Goal: Task Accomplishment & Management: Manage account settings

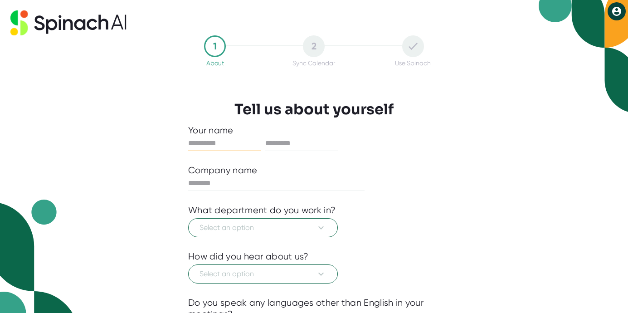
click at [614, 14] on icon at bounding box center [616, 11] width 9 height 9
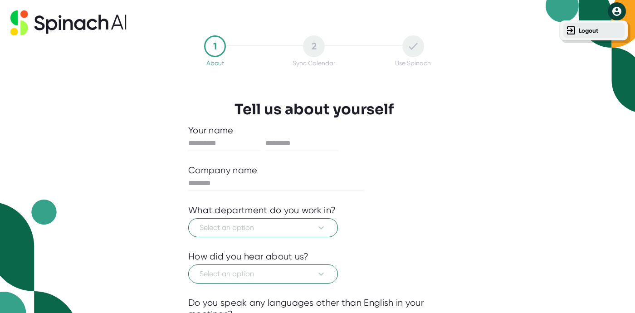
click at [582, 29] on b "Logout" at bounding box center [587, 31] width 19 height 8
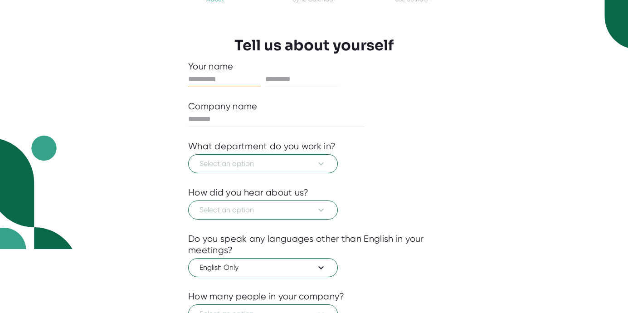
scroll to position [138, 0]
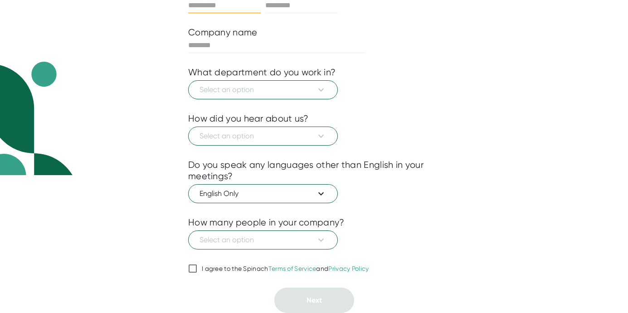
click at [189, 269] on input "I agree to the Spinach Terms of Service and Privacy Policy" at bounding box center [192, 268] width 9 height 11
checkbox input "true"
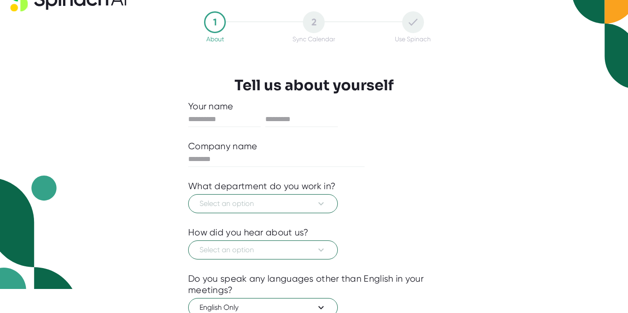
scroll to position [45, 0]
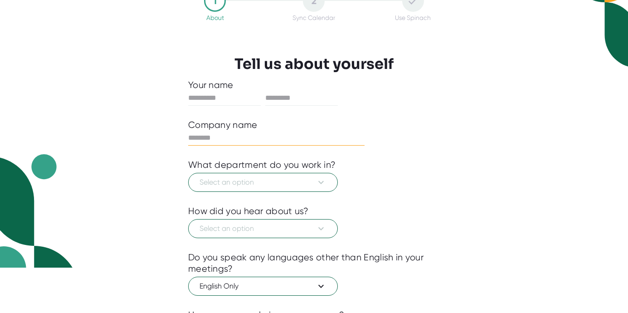
click at [267, 133] on input "text" at bounding box center [276, 138] width 176 height 15
click at [213, 101] on input "text" at bounding box center [224, 98] width 73 height 15
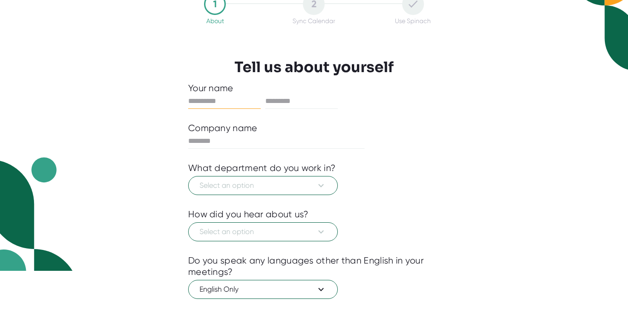
scroll to position [0, 0]
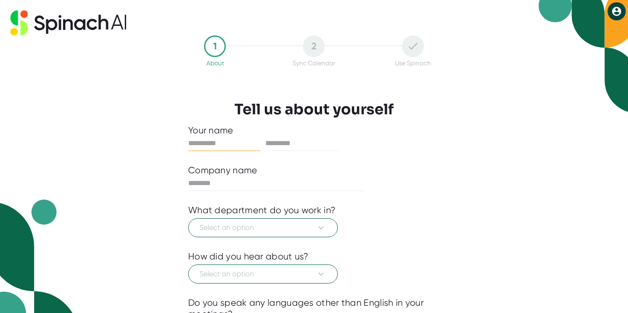
click at [221, 142] on input "text" at bounding box center [224, 143] width 73 height 15
type input "*"
click at [302, 146] on input "text" at bounding box center [301, 143] width 73 height 15
type input "**********"
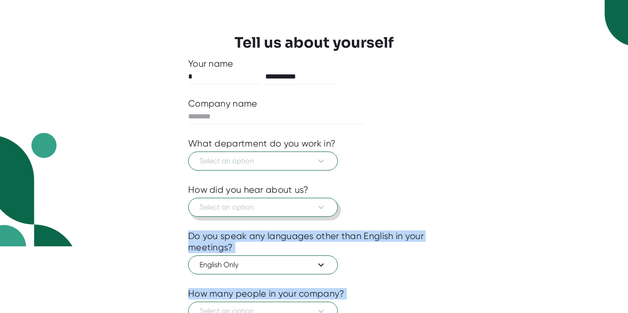
drag, startPoint x: 299, startPoint y: 318, endPoint x: 265, endPoint y: 184, distance: 138.0
click at [296, 310] on div "**********" at bounding box center [314, 221] width 252 height 326
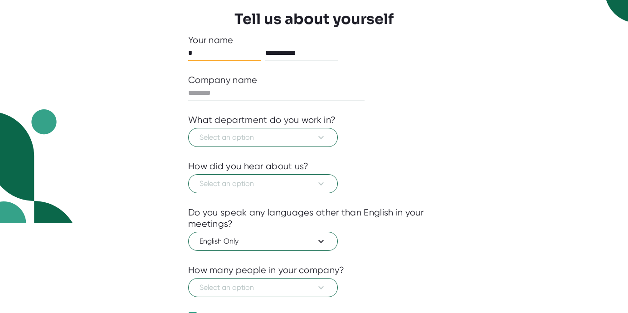
click at [195, 51] on input "*" at bounding box center [224, 53] width 73 height 15
type input "******"
click at [207, 86] on div "**********" at bounding box center [314, 197] width 252 height 326
click at [205, 92] on input "text" at bounding box center [276, 93] width 176 height 15
click at [246, 94] on input "text" at bounding box center [276, 93] width 176 height 15
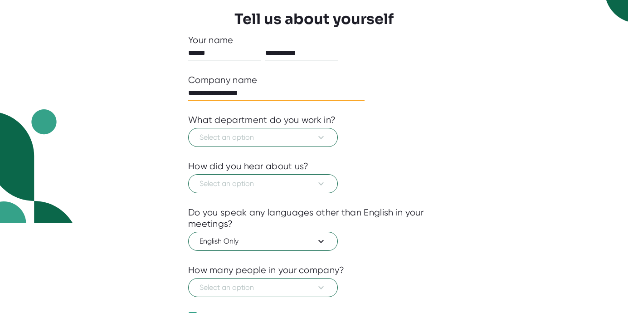
type input "**********"
click at [257, 136] on span "Select an option" at bounding box center [262, 137] width 127 height 11
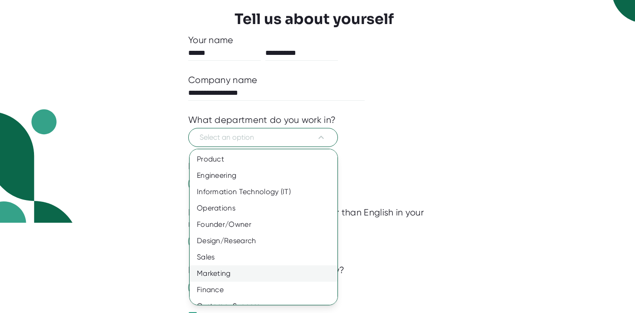
click at [217, 273] on div "Marketing" at bounding box center [266, 273] width 155 height 16
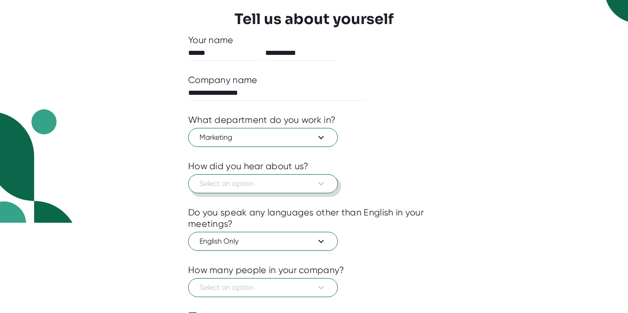
click at [218, 184] on span "Select an option" at bounding box center [262, 183] width 127 height 11
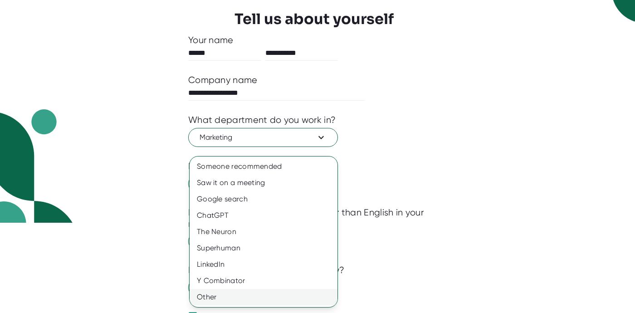
click at [224, 292] on div "Other" at bounding box center [263, 297] width 148 height 16
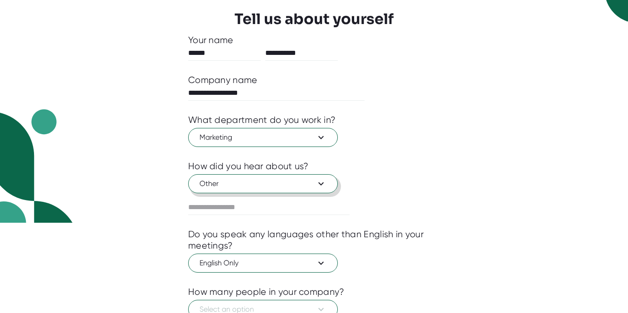
click at [251, 188] on span "Other" at bounding box center [262, 183] width 127 height 11
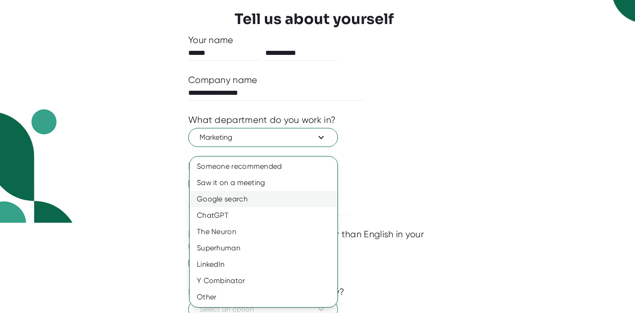
click at [234, 198] on div "Google search" at bounding box center [263, 199] width 148 height 16
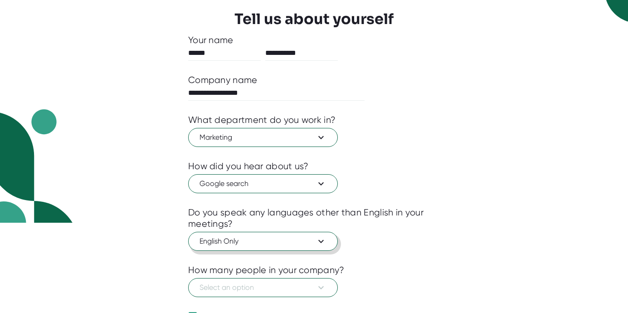
click at [298, 238] on span "English Only" at bounding box center [262, 241] width 127 height 11
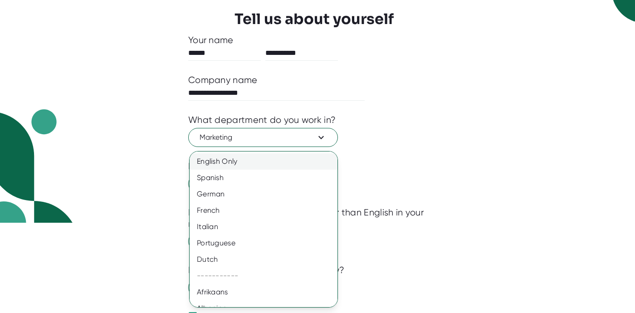
click at [262, 161] on div "English Only" at bounding box center [266, 161] width 155 height 16
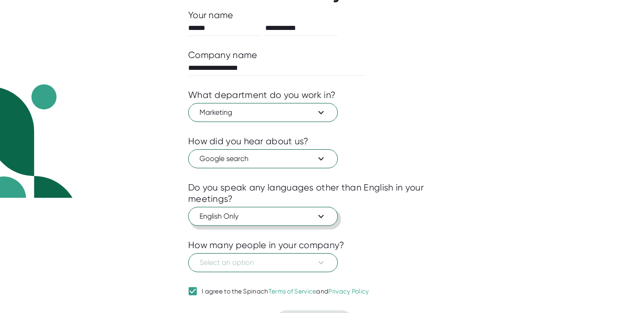
scroll to position [138, 0]
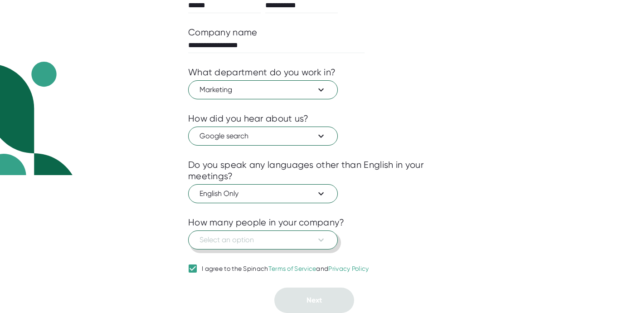
click at [282, 238] on span "Select an option" at bounding box center [262, 239] width 127 height 11
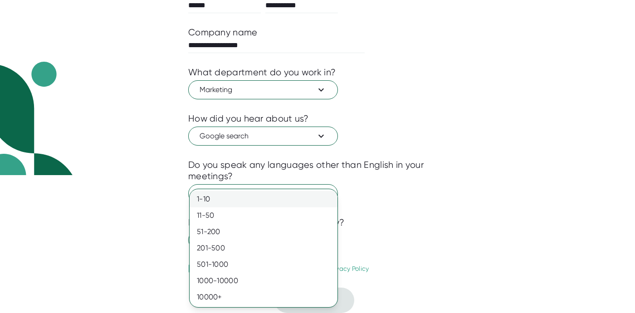
click at [218, 195] on div "1-10" at bounding box center [263, 199] width 148 height 16
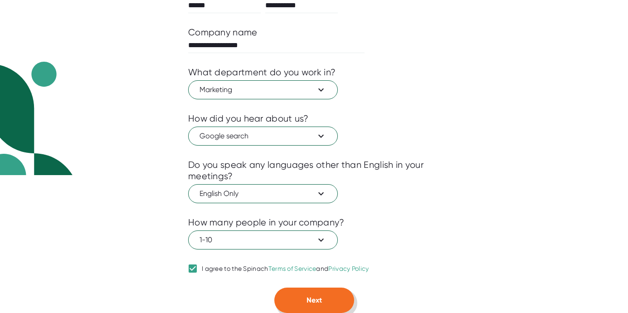
click at [309, 301] on span "Next" at bounding box center [313, 300] width 15 height 9
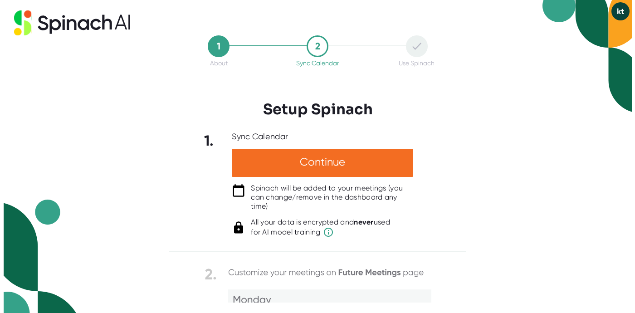
scroll to position [0, 0]
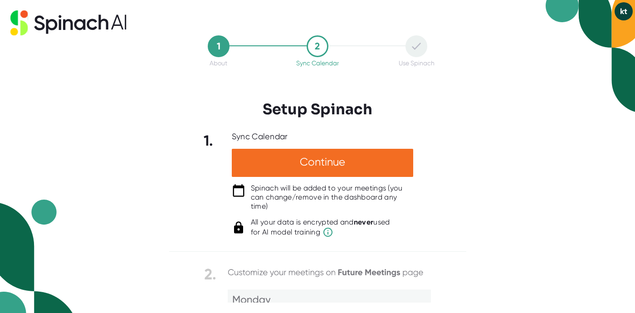
click at [502, 158] on div "1 About 2 Sync Calendar Use Spinach Setup Spinach 1. Sync Calendar Continue Spi…" at bounding box center [317, 156] width 635 height 313
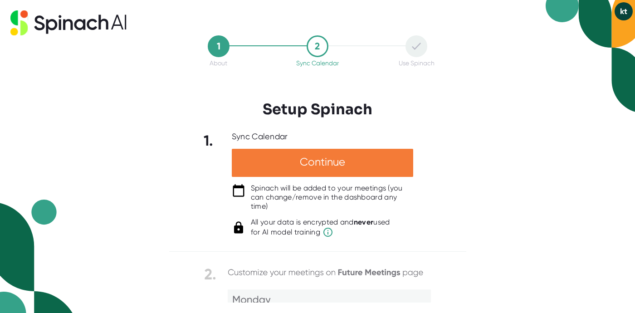
click at [326, 152] on div "Continue" at bounding box center [322, 163] width 181 height 28
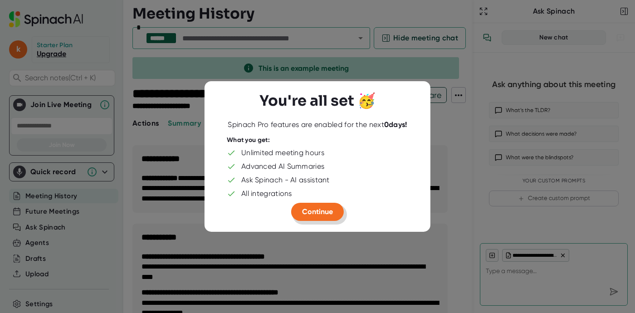
click at [312, 214] on span "Continue" at bounding box center [317, 211] width 31 height 9
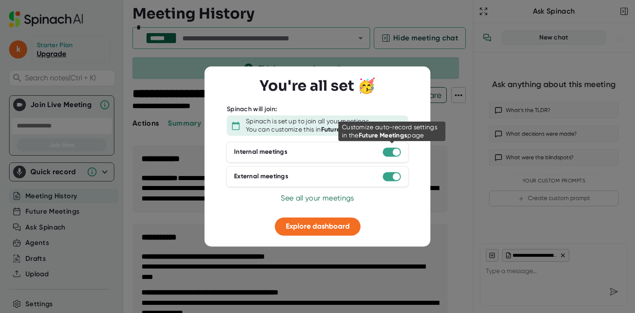
click at [389, 150] on div at bounding box center [392, 151] width 18 height 9
click at [390, 154] on div at bounding box center [392, 151] width 18 height 9
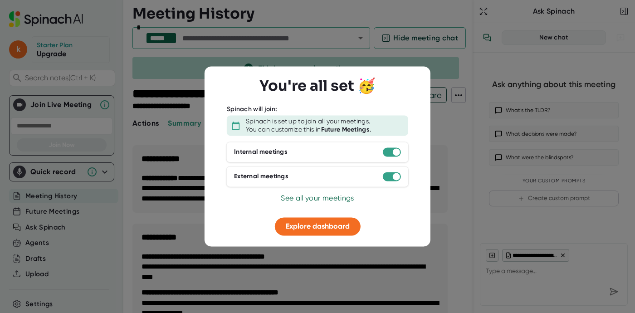
click at [288, 128] on div "You can customize this in Future Meetings ." at bounding box center [308, 130] width 125 height 8
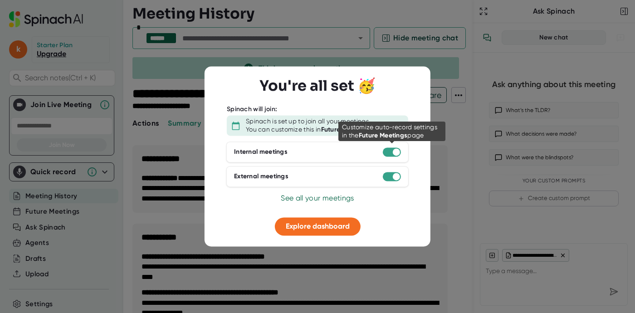
click at [389, 153] on div at bounding box center [392, 151] width 18 height 9
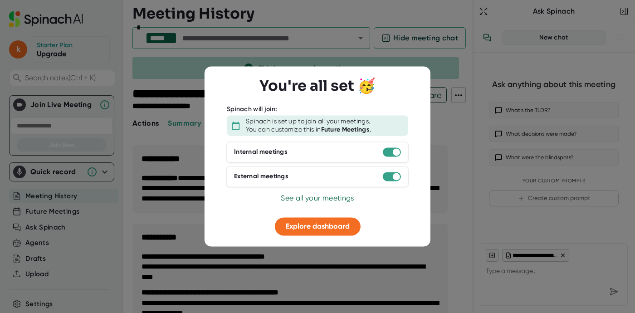
click at [389, 165] on div "Internal meetings External meetings" at bounding box center [317, 165] width 181 height 49
click at [304, 226] on span "Explore dashboard" at bounding box center [318, 226] width 64 height 9
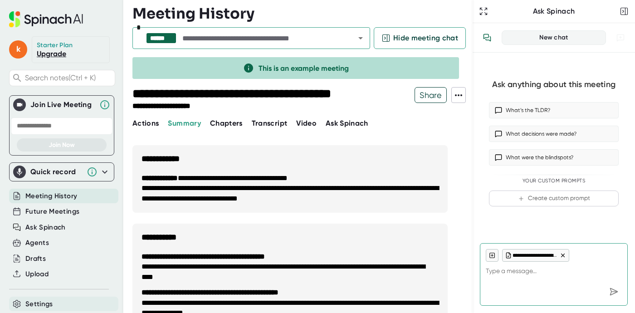
type textarea "x"
click at [33, 302] on span "Settings" at bounding box center [39, 304] width 28 height 10
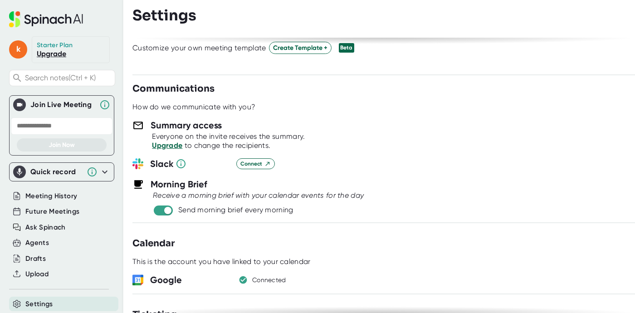
scroll to position [317, 0]
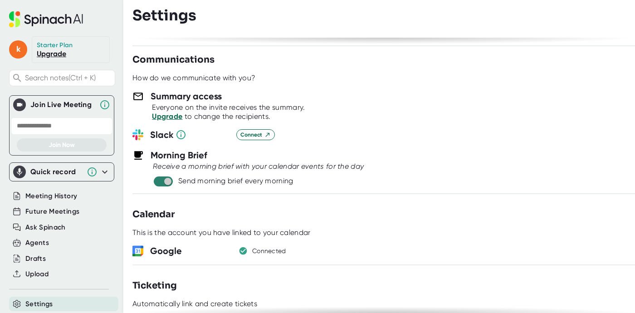
click at [158, 184] on input "checkbox" at bounding box center [168, 181] width 26 height 8
checkbox input "false"
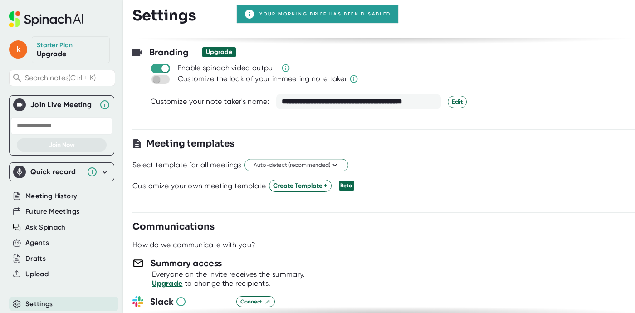
scroll to position [0, 0]
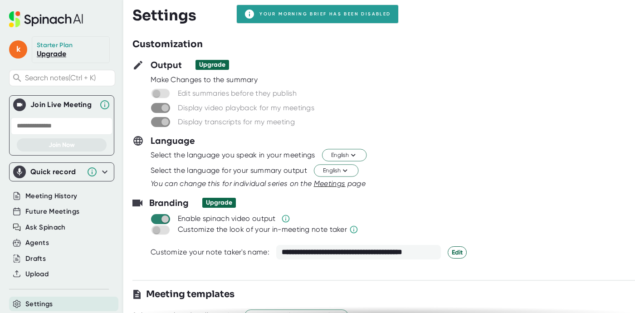
click at [156, 218] on input "checkbox" at bounding box center [165, 219] width 26 height 8
checkbox input "false"
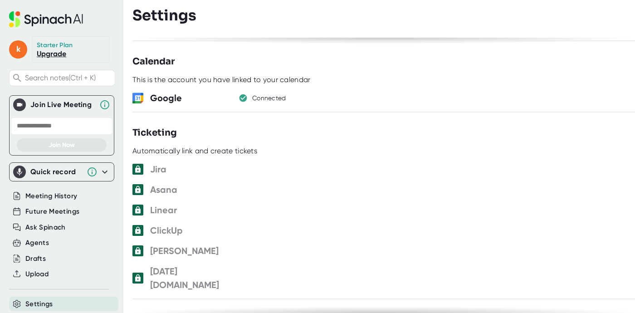
scroll to position [1059, 0]
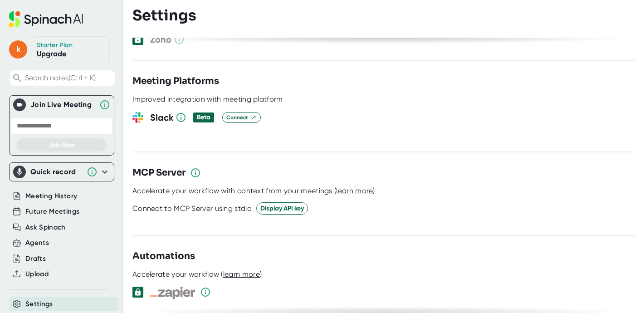
click at [45, 299] on span "Settings" at bounding box center [39, 304] width 28 height 10
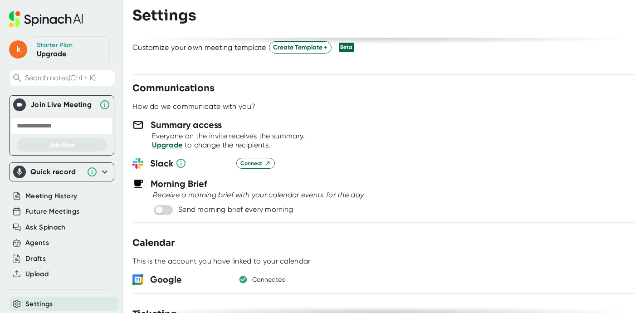
scroll to position [0, 0]
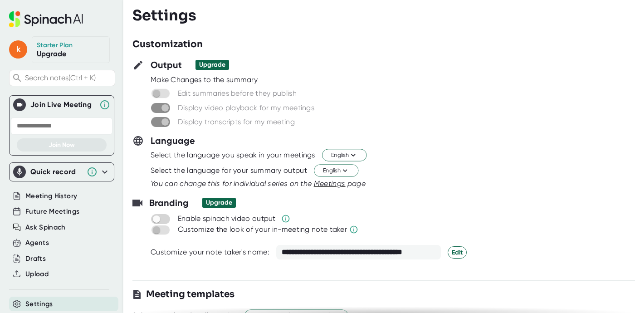
click at [57, 54] on link "Upgrade" at bounding box center [51, 53] width 29 height 9
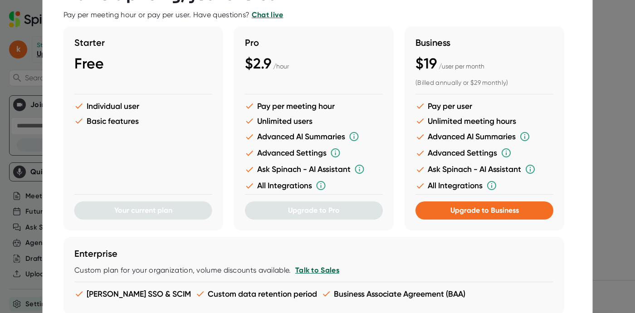
click at [614, 35] on div at bounding box center [317, 156] width 635 height 313
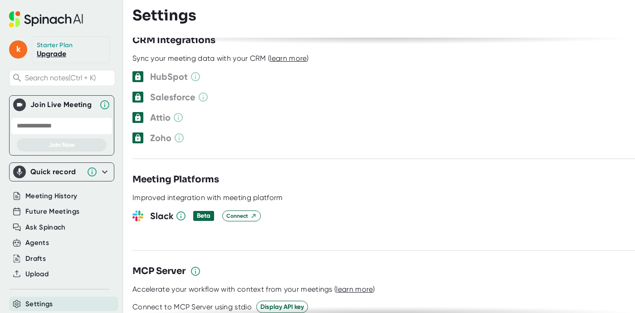
scroll to position [1059, 0]
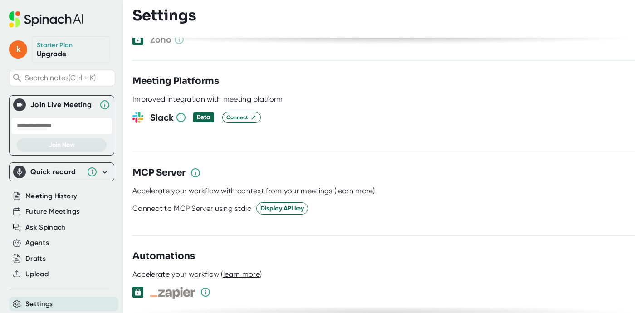
click at [47, 306] on span "Settings" at bounding box center [39, 304] width 28 height 10
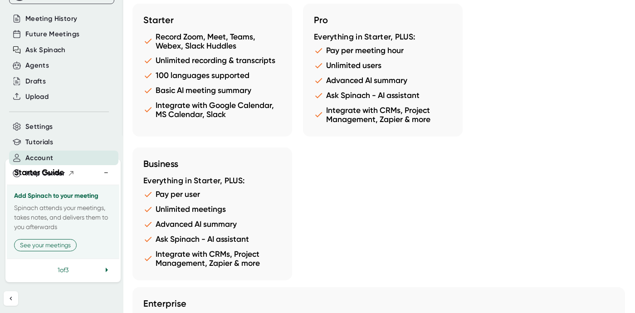
scroll to position [862, 0]
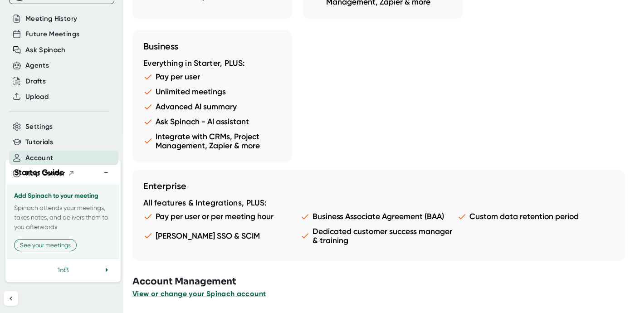
click at [194, 293] on span "View or change your Spinach account" at bounding box center [198, 293] width 133 height 9
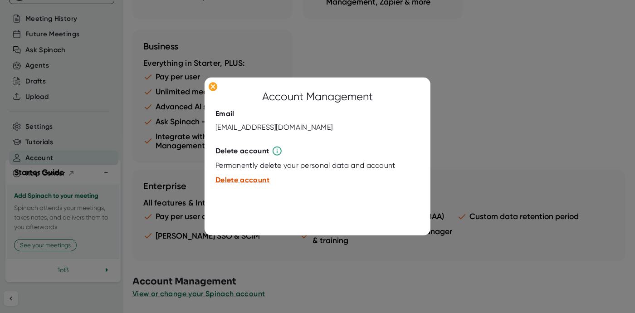
click at [240, 177] on span "Delete account" at bounding box center [242, 179] width 54 height 9
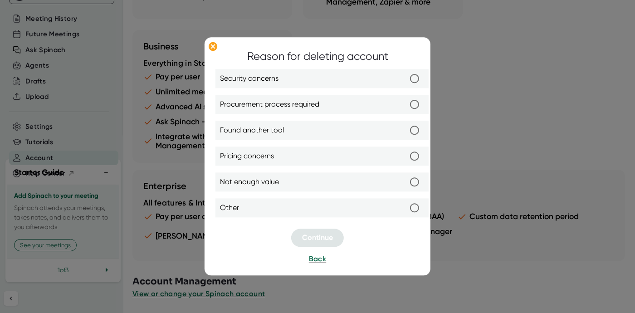
click at [283, 177] on label "Not enough value" at bounding box center [322, 182] width 204 height 19
click at [405, 177] on input "Not enough value" at bounding box center [414, 182] width 19 height 19
radio input "true"
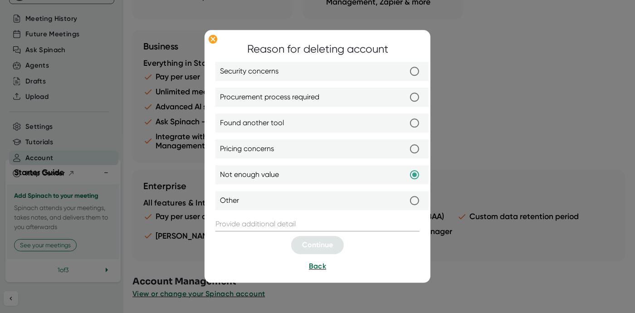
click at [288, 151] on label "Pricing concerns" at bounding box center [322, 149] width 204 height 19
click at [405, 151] on input "Pricing concerns" at bounding box center [414, 149] width 19 height 19
radio input "true"
click at [306, 69] on label "Security concerns" at bounding box center [322, 71] width 204 height 19
click at [405, 69] on input "Security concerns" at bounding box center [414, 71] width 19 height 19
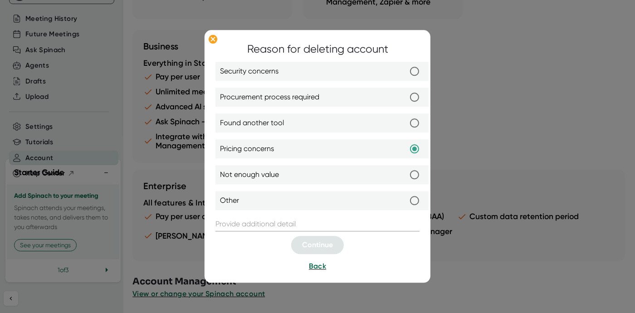
radio input "true"
click at [311, 88] on label "Procurement process required" at bounding box center [322, 97] width 204 height 19
click at [405, 88] on input "Procurement process required" at bounding box center [414, 97] width 19 height 19
radio input "true"
click at [316, 123] on label "Found another tool" at bounding box center [322, 123] width 204 height 19
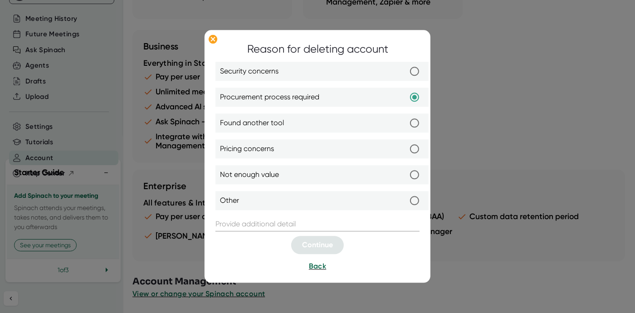
click at [405, 123] on input "Found another tool" at bounding box center [414, 123] width 19 height 19
radio input "true"
click at [314, 143] on label "Pricing concerns" at bounding box center [322, 149] width 204 height 19
click at [405, 143] on input "Pricing concerns" at bounding box center [414, 149] width 19 height 19
radio input "true"
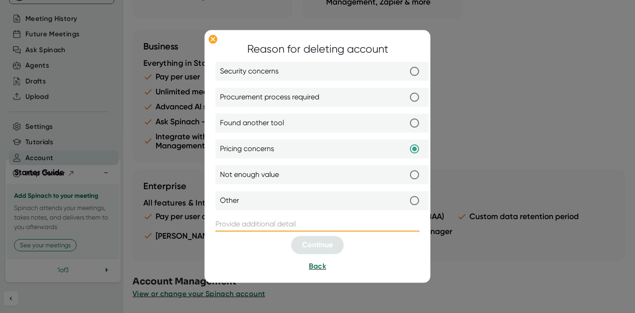
click at [296, 229] on input "text" at bounding box center [317, 224] width 204 height 15
type input "k"
click at [311, 249] on span "Continue" at bounding box center [317, 245] width 31 height 9
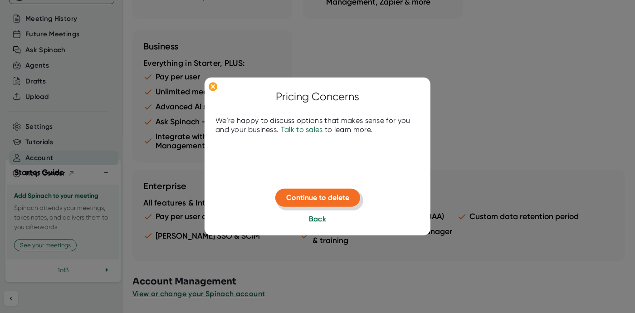
click at [301, 199] on span "Continue to delete" at bounding box center [317, 197] width 63 height 9
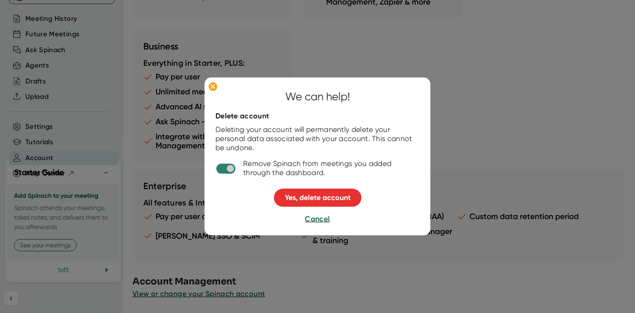
click at [218, 169] on input "checkbox" at bounding box center [230, 169] width 26 height 8
checkbox input "false"
click at [318, 198] on span "Yes, delete account" at bounding box center [318, 197] width 66 height 9
